Goal: Navigation & Orientation: Find specific page/section

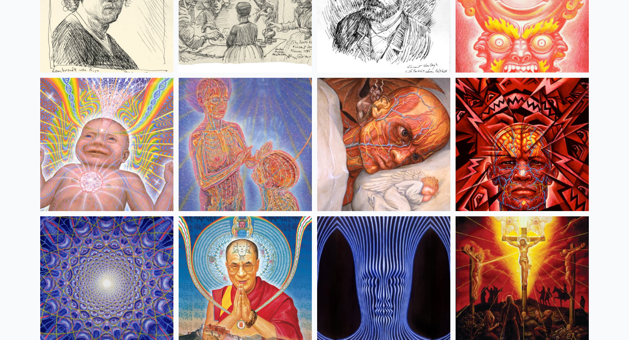
scroll to position [7550, 0]
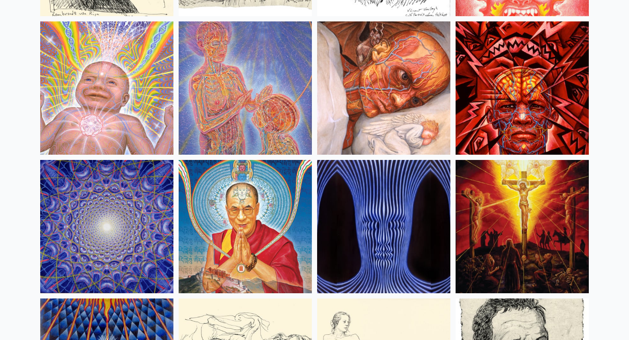
click at [258, 74] on img at bounding box center [245, 87] width 133 height 133
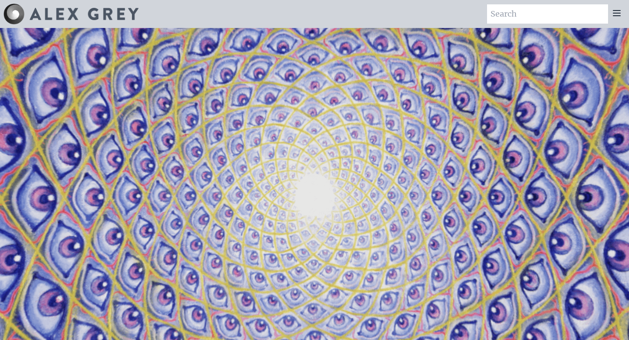
click at [620, 14] on icon at bounding box center [616, 13] width 10 height 10
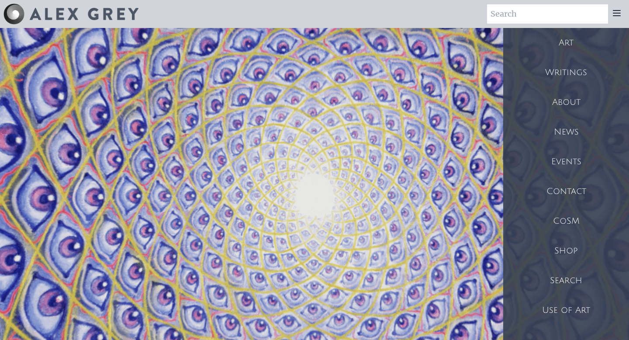
click at [620, 14] on icon at bounding box center [616, 13] width 10 height 10
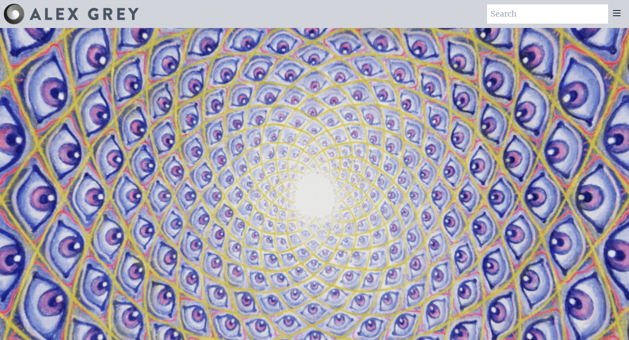
click at [620, 14] on icon at bounding box center [616, 13] width 10 height 10
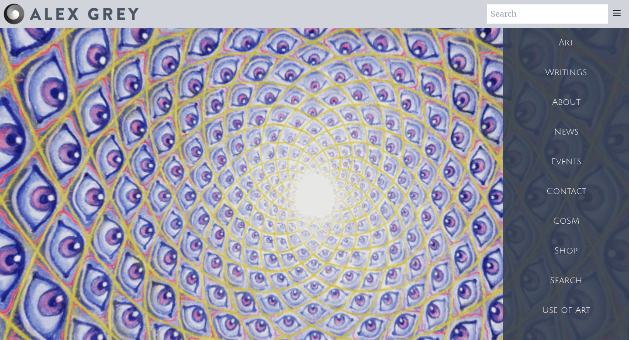
click at [558, 258] on div "Shop" at bounding box center [566, 251] width 126 height 30
